Goal: Transaction & Acquisition: Obtain resource

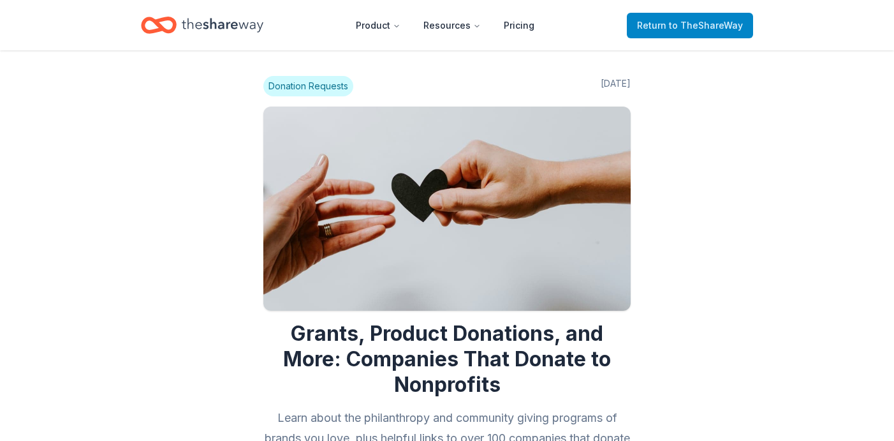
click at [713, 29] on span "to TheShareWay" at bounding box center [706, 25] width 74 height 11
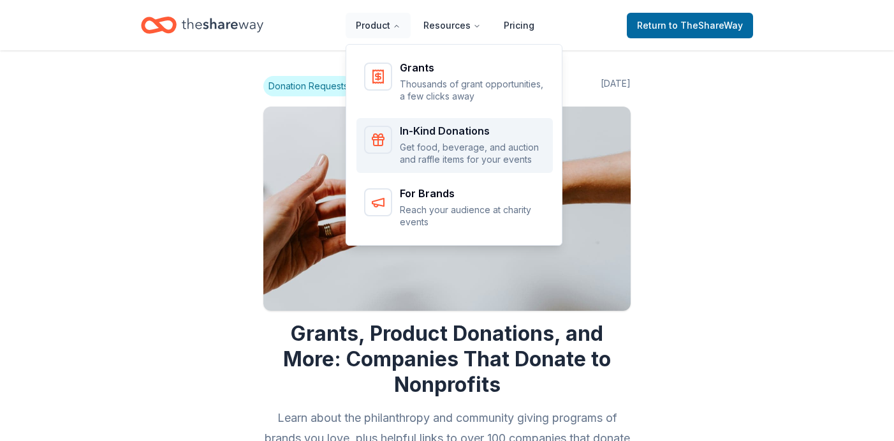
click at [417, 132] on div "In-Kind Donations" at bounding box center [472, 131] width 145 height 10
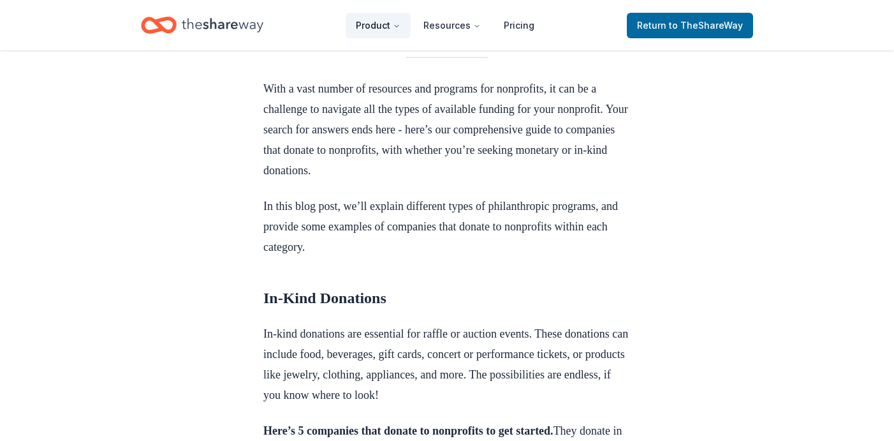
scroll to position [553, 0]
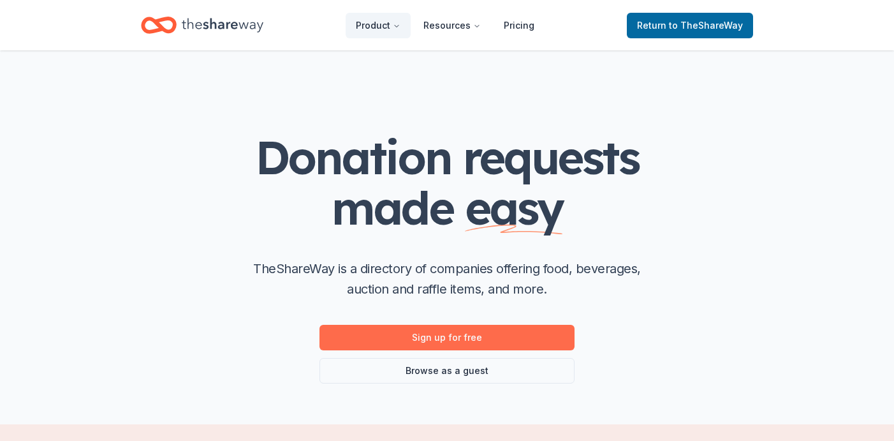
click at [483, 340] on link "Sign up for free" at bounding box center [447, 338] width 255 height 26
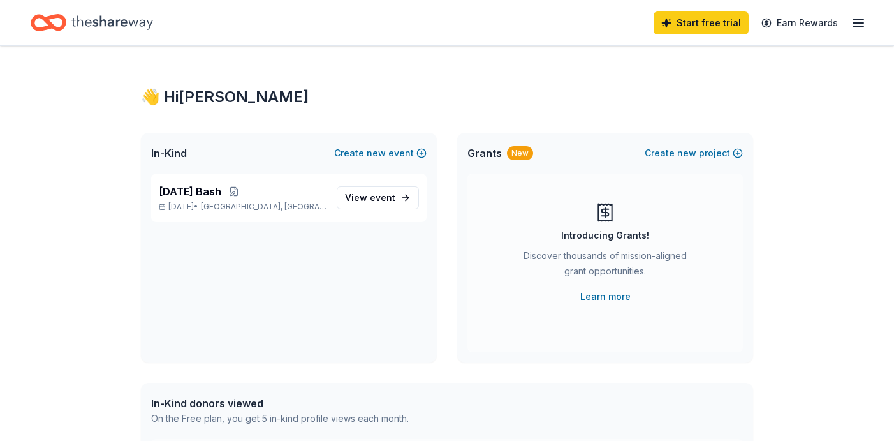
click at [864, 22] on icon "button" at bounding box center [858, 22] width 15 height 15
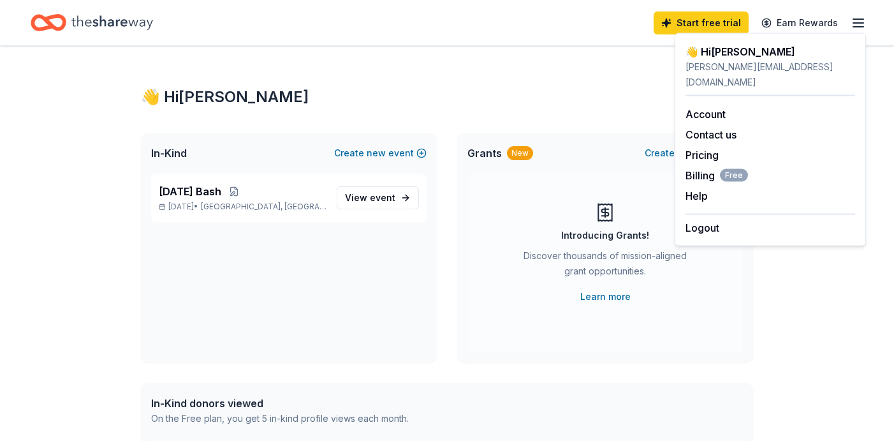
click at [491, 85] on div "👋 Hi [PERSON_NAME] In-Kind Create new event [DATE] Bash [DATE] • [GEOGRAPHIC_DA…" at bounding box center [447, 406] width 653 height 720
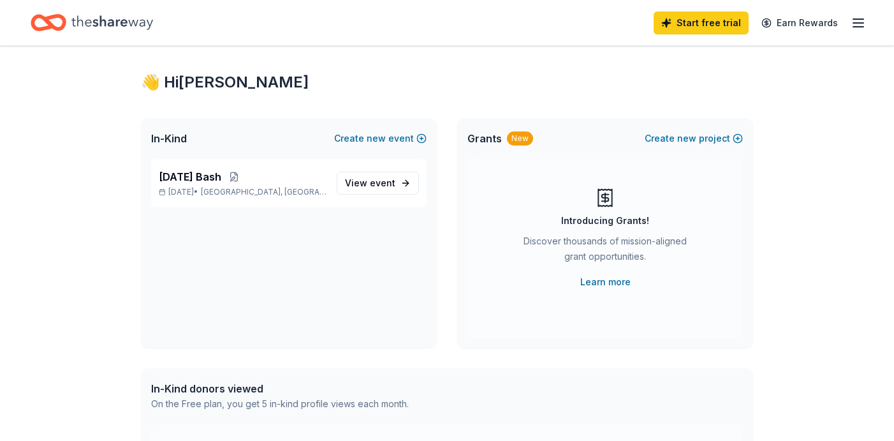
scroll to position [3, 0]
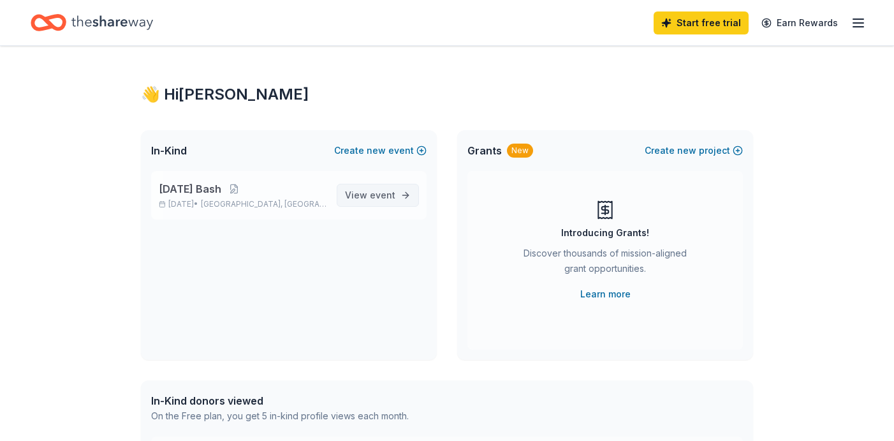
click at [380, 189] on span "event" at bounding box center [383, 194] width 26 height 11
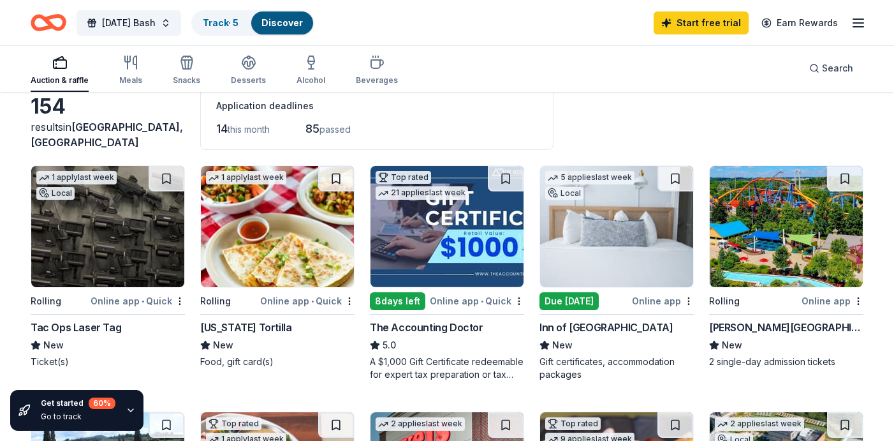
scroll to position [82, 0]
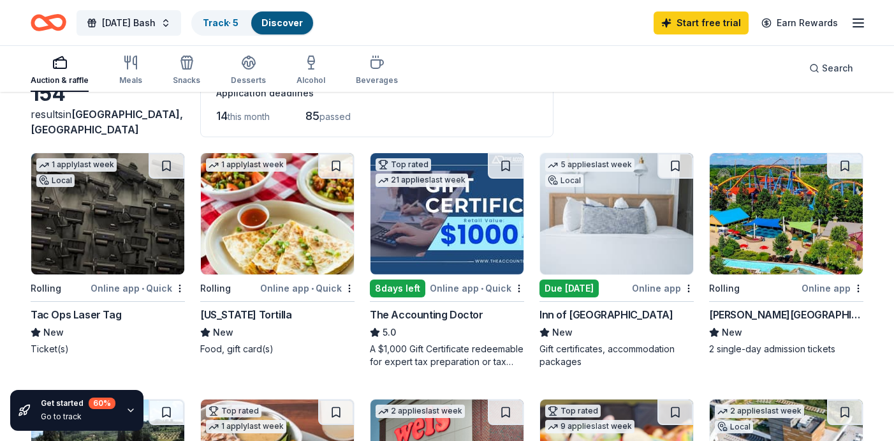
click at [590, 225] on img at bounding box center [616, 213] width 153 height 121
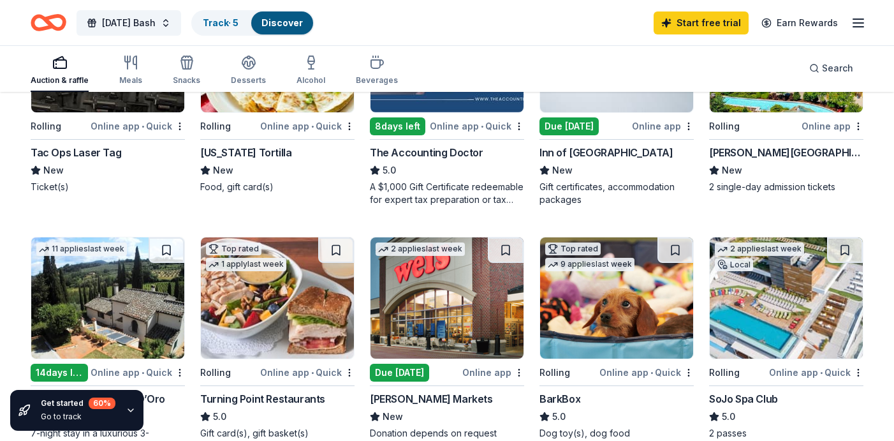
scroll to position [244, 0]
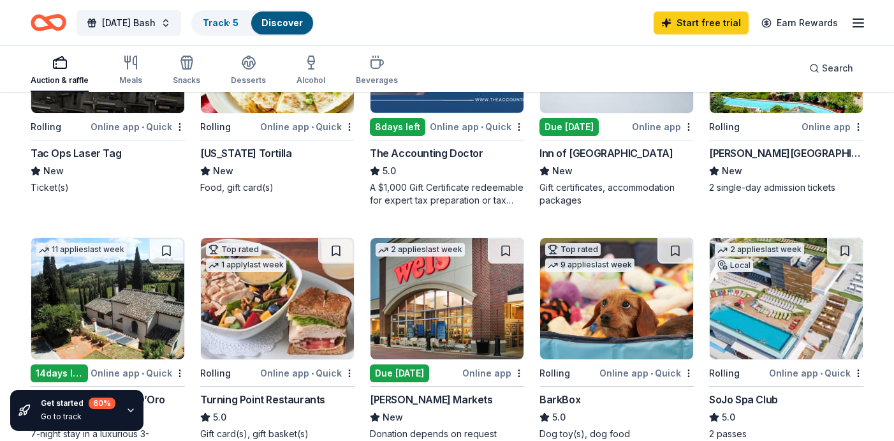
click at [285, 323] on img at bounding box center [277, 298] width 153 height 121
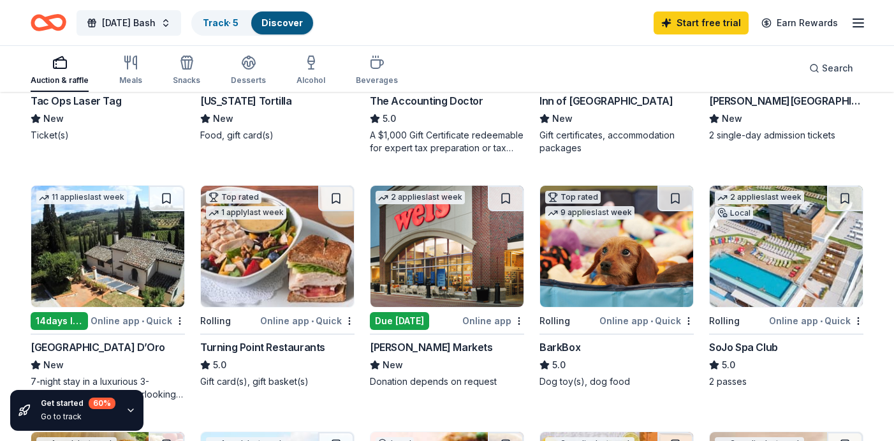
scroll to position [300, 0]
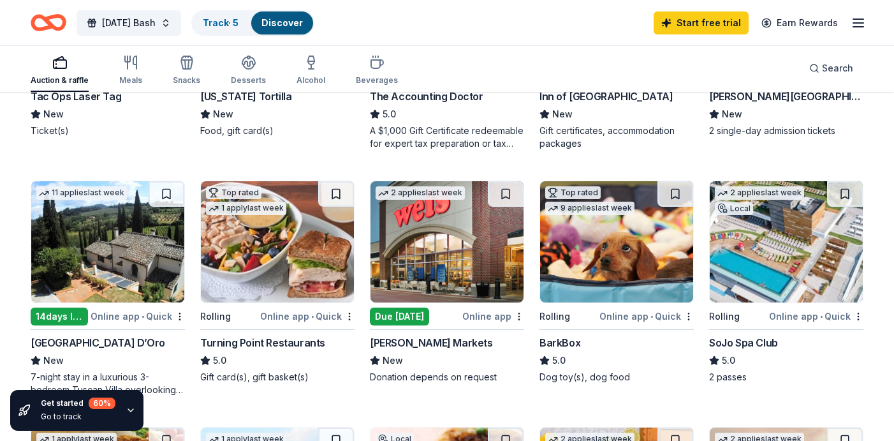
click at [618, 242] on img at bounding box center [616, 241] width 153 height 121
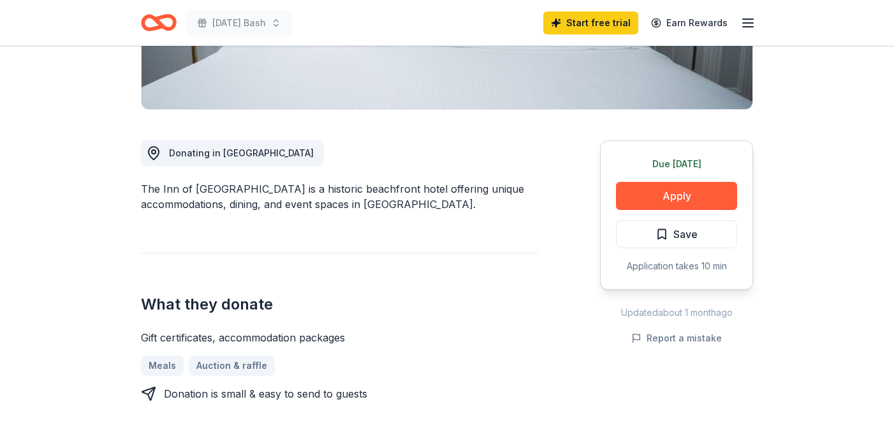
scroll to position [327, 0]
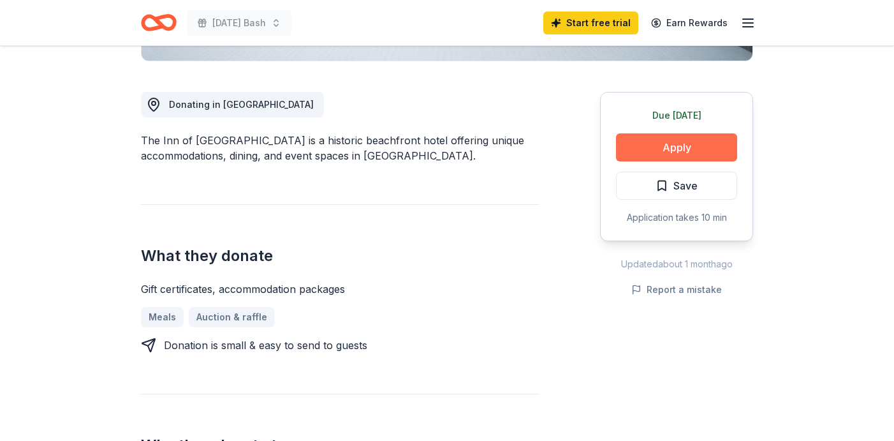
click at [697, 142] on button "Apply" at bounding box center [676, 147] width 121 height 28
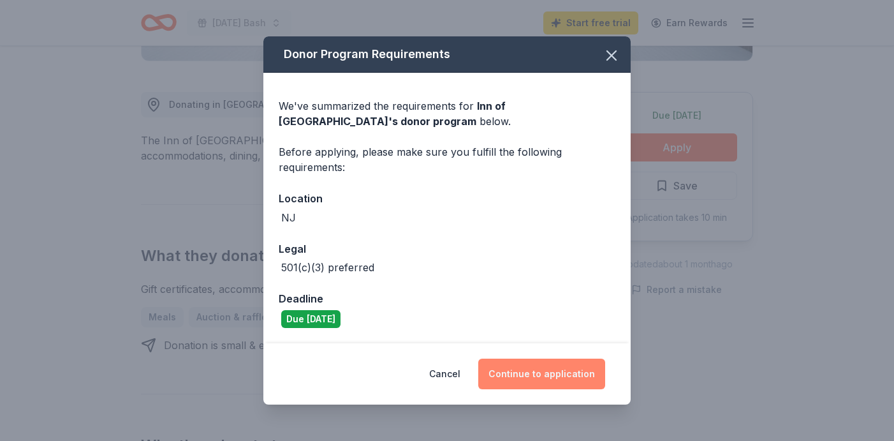
click at [565, 375] on button "Continue to application" at bounding box center [541, 374] width 127 height 31
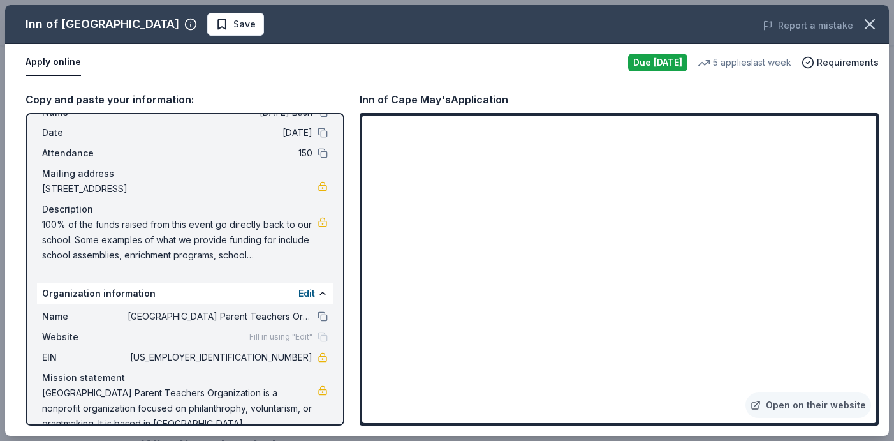
scroll to position [68, 0]
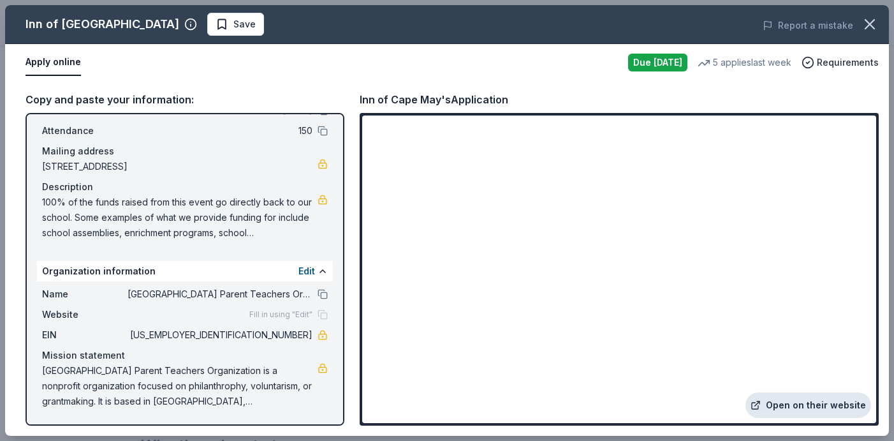
click at [811, 411] on link "Open on their website" at bounding box center [809, 405] width 126 height 26
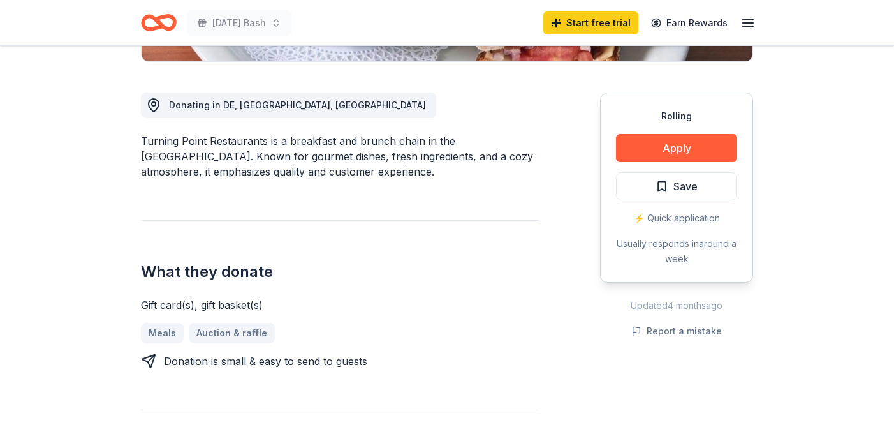
scroll to position [346, 0]
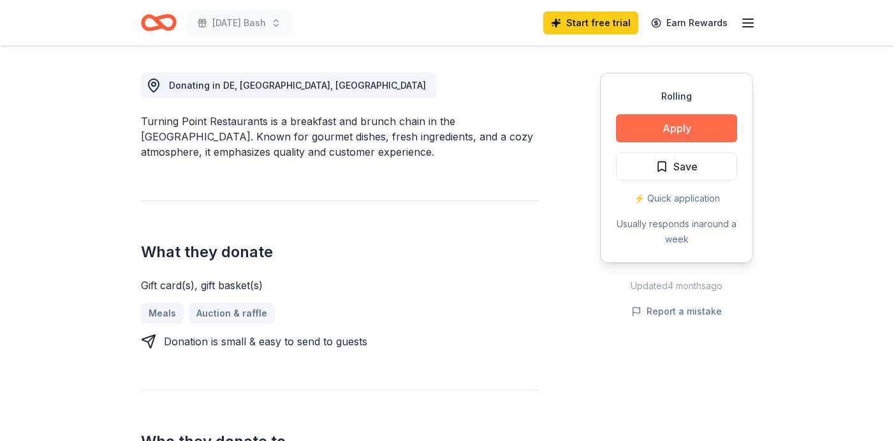
click at [659, 130] on button "Apply" at bounding box center [676, 128] width 121 height 28
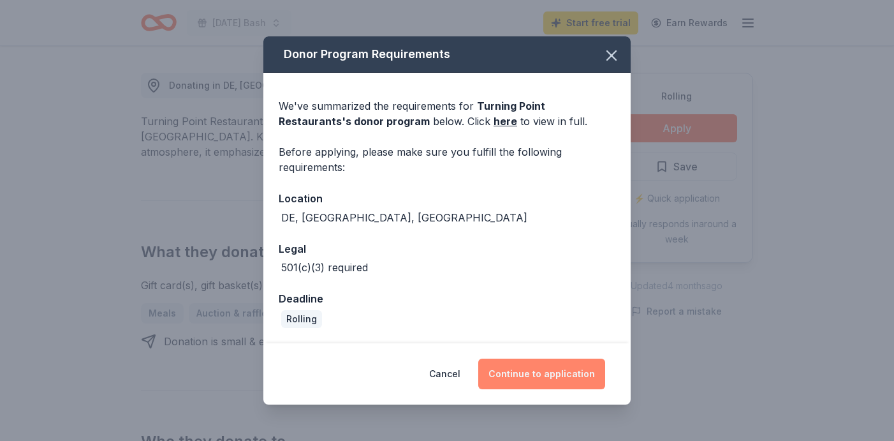
click at [544, 371] on button "Continue to application" at bounding box center [541, 374] width 127 height 31
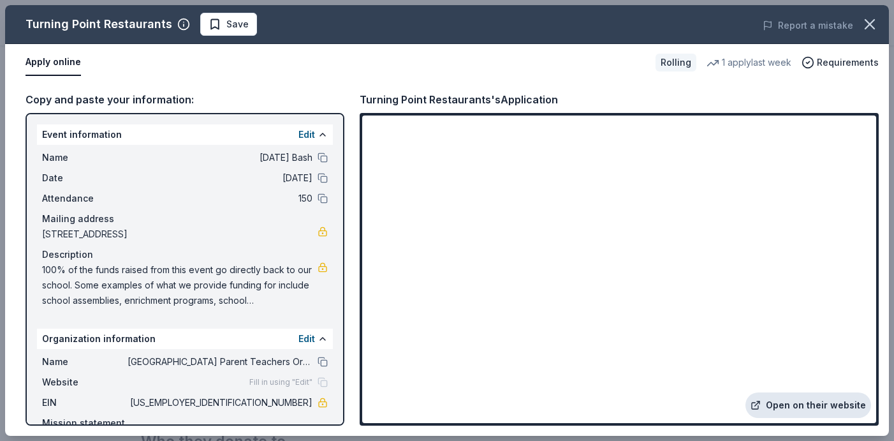
click at [795, 403] on link "Open on their website" at bounding box center [809, 405] width 126 height 26
